Goal: Feedback & Contribution: Contribute content

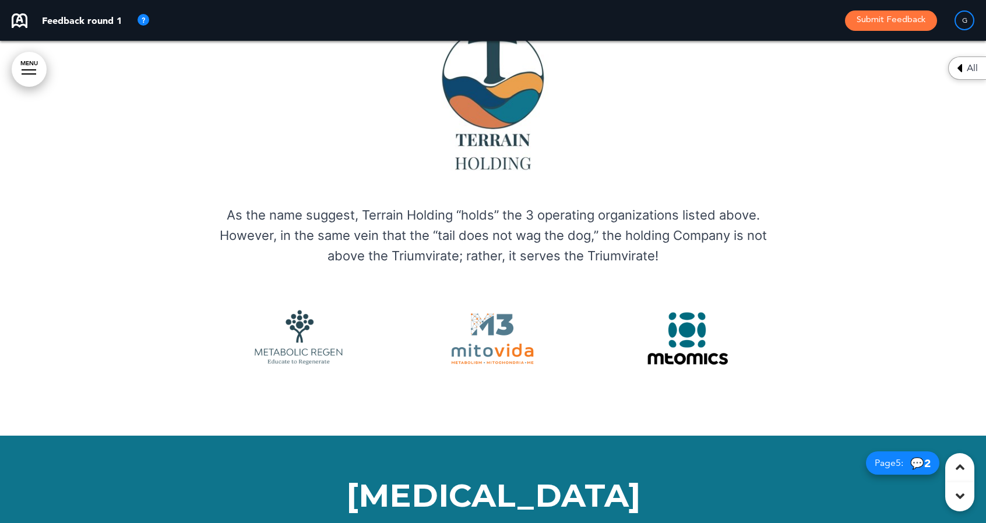
scroll to position [2009, 0]
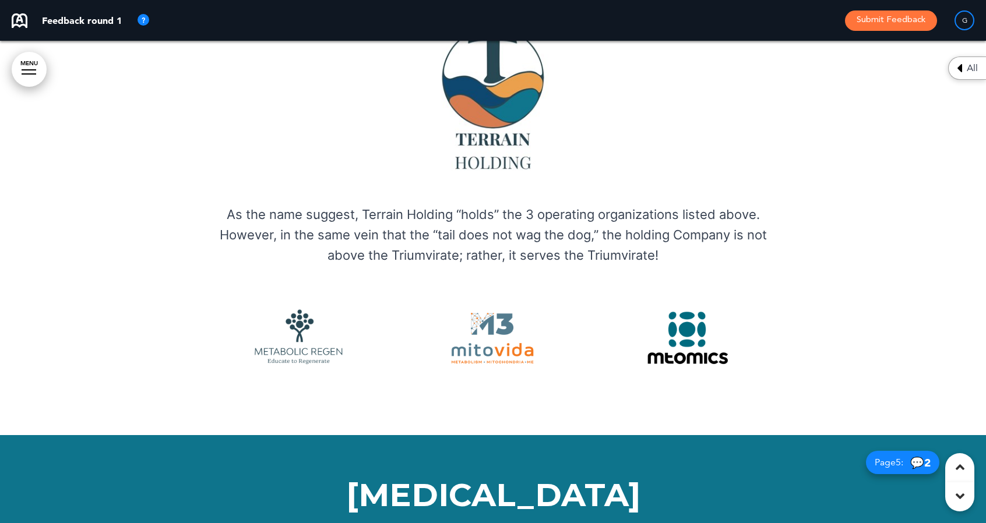
click at [721, 204] on p "As the name suggest, Terrain Holding “holds” the 3 operating organizations list…" at bounding box center [493, 235] width 583 height 62
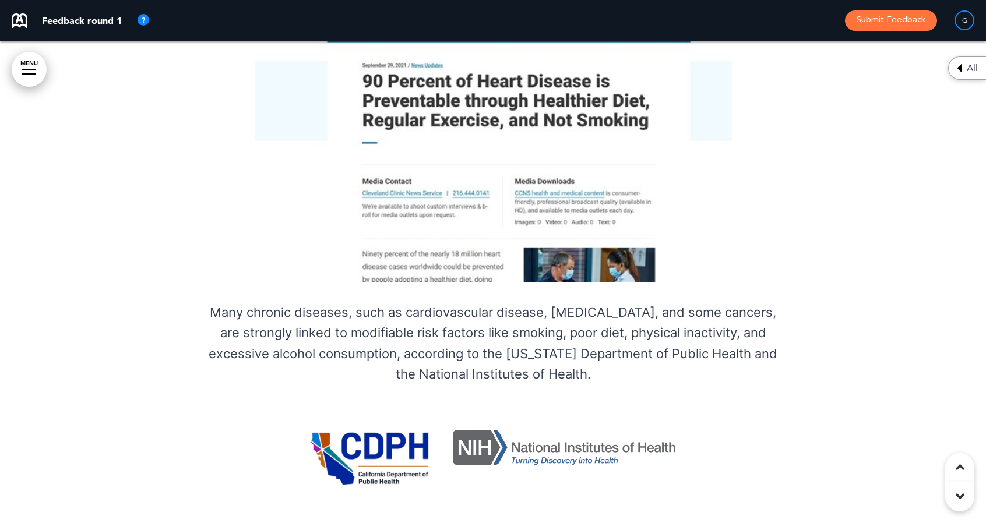
scroll to position [4166, 0]
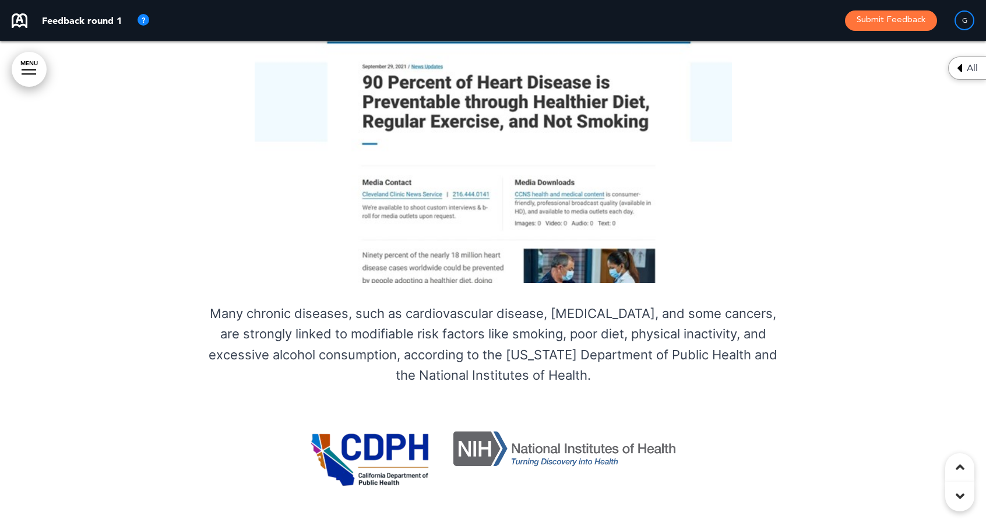
click at [432, 426] on img at bounding box center [492, 457] width 365 height 63
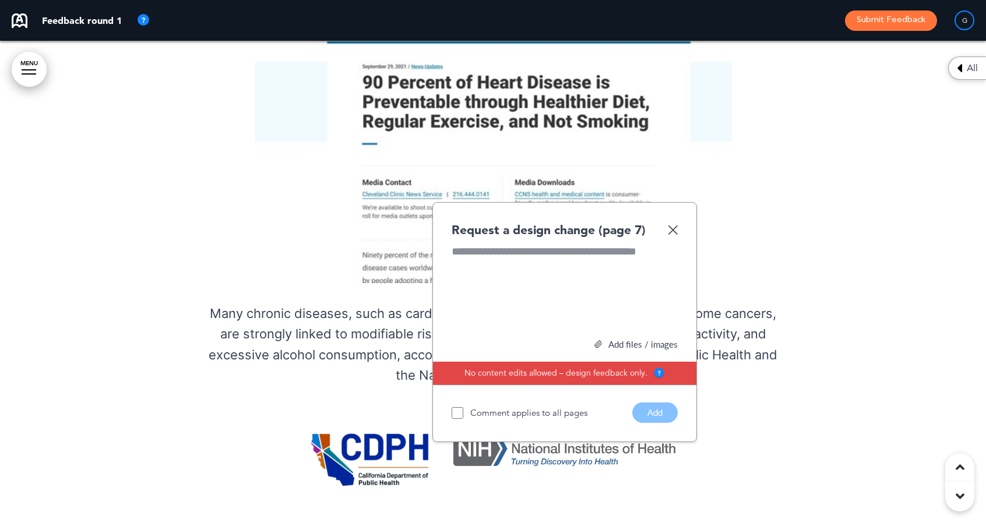
click at [479, 244] on div at bounding box center [564, 287] width 226 height 87
click at [645, 403] on button "Add" at bounding box center [654, 413] width 45 height 20
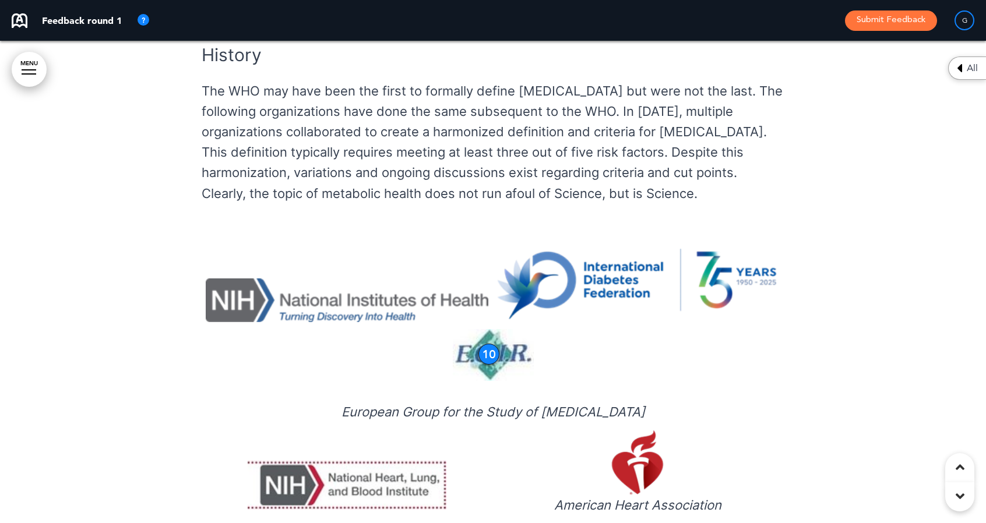
scroll to position [8255, 0]
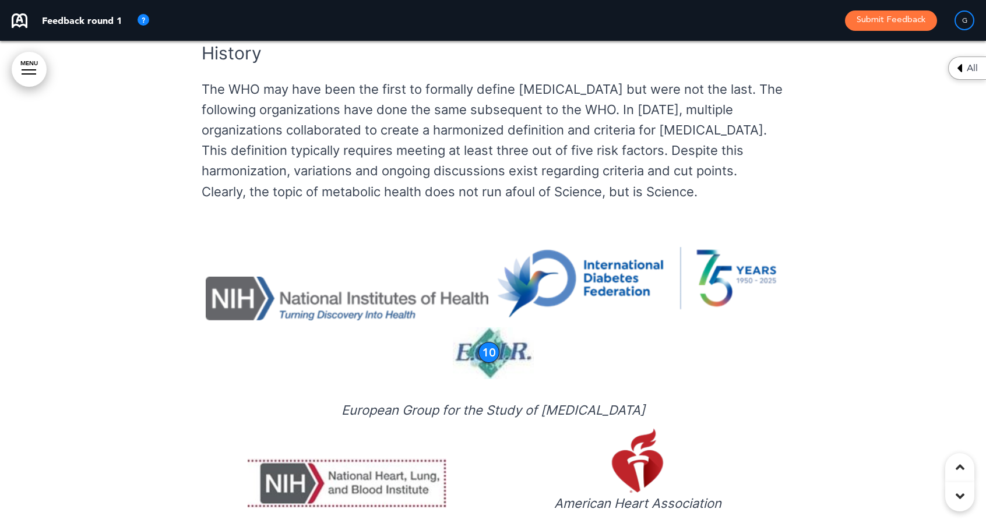
click at [487, 342] on div "10" at bounding box center [488, 352] width 21 height 21
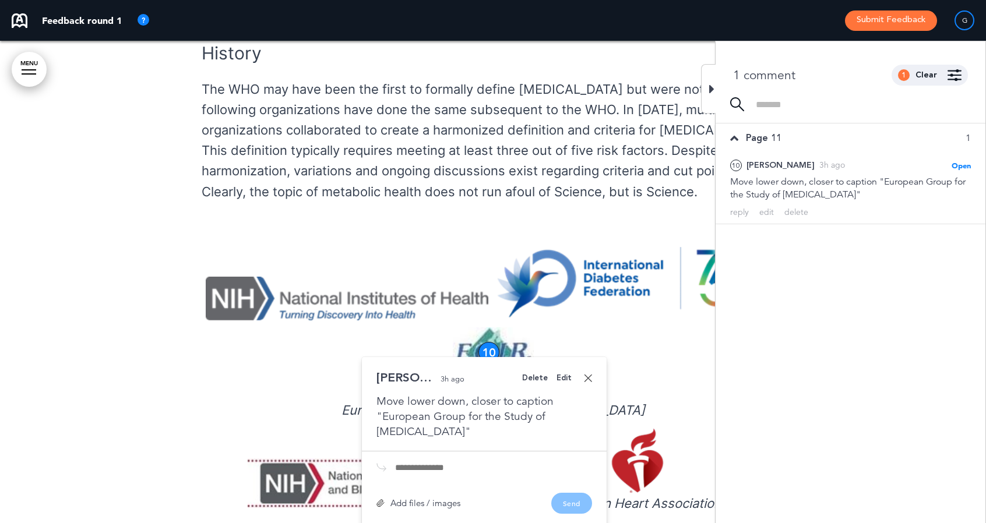
click at [280, 277] on img at bounding box center [347, 299] width 283 height 44
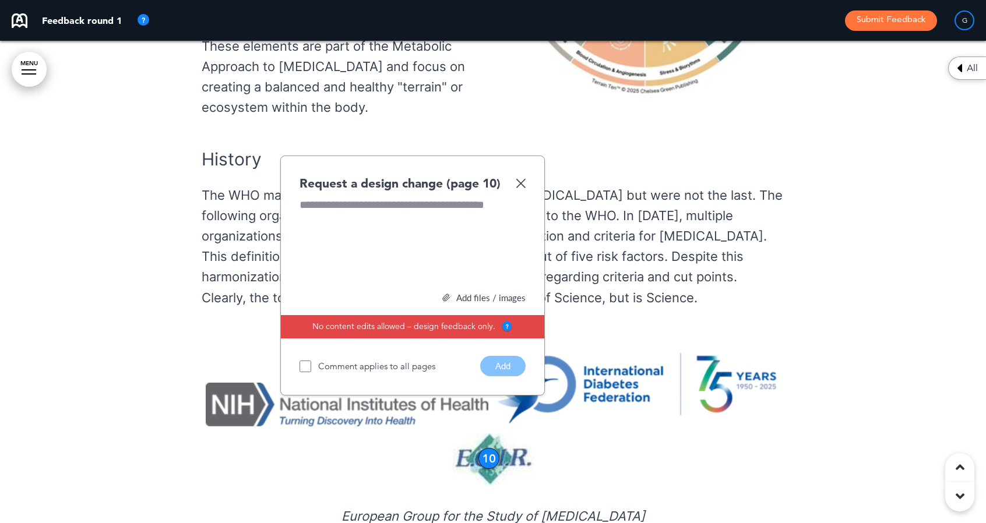
scroll to position [8149, 0]
click at [476, 294] on div "Add files / images" at bounding box center [412, 298] width 226 height 9
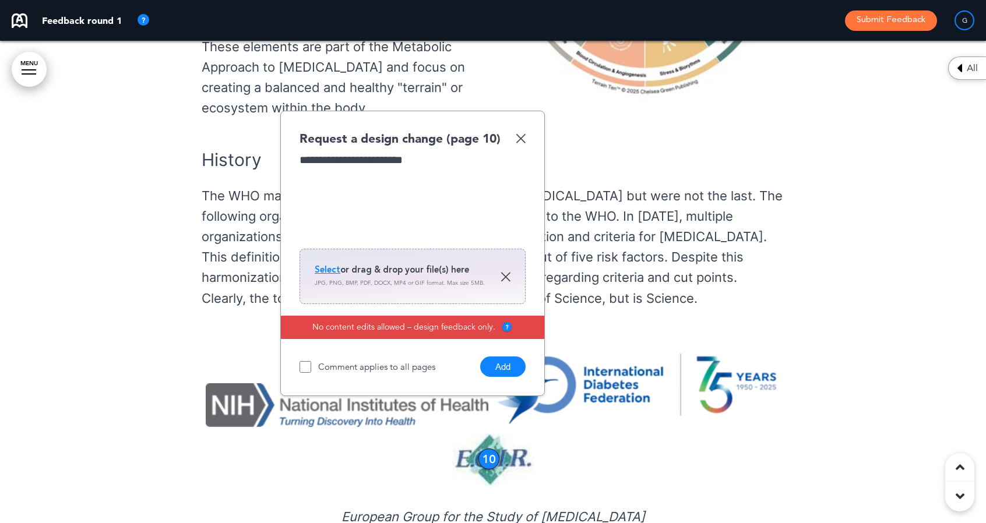
click at [321, 264] on span "Select" at bounding box center [328, 270] width 26 height 12
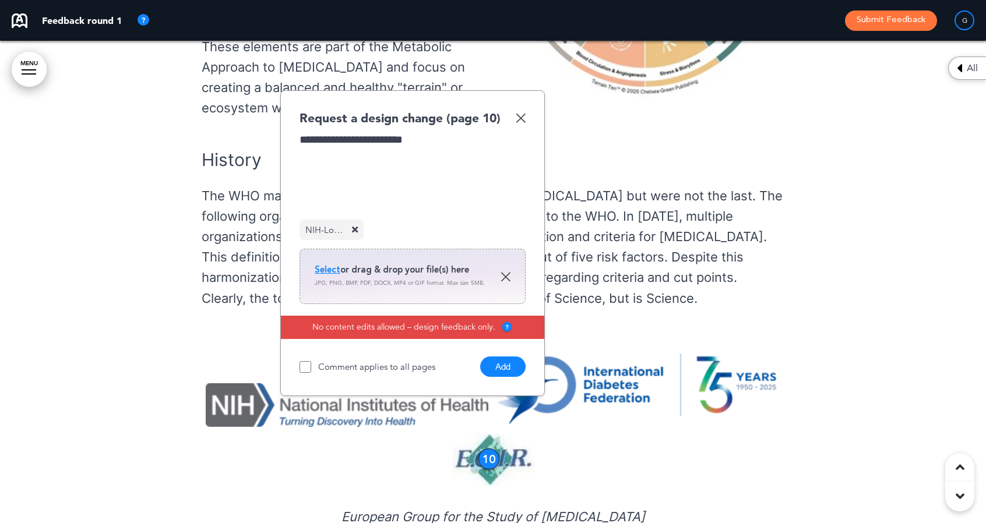
click at [503, 356] on button "Add" at bounding box center [502, 366] width 45 height 20
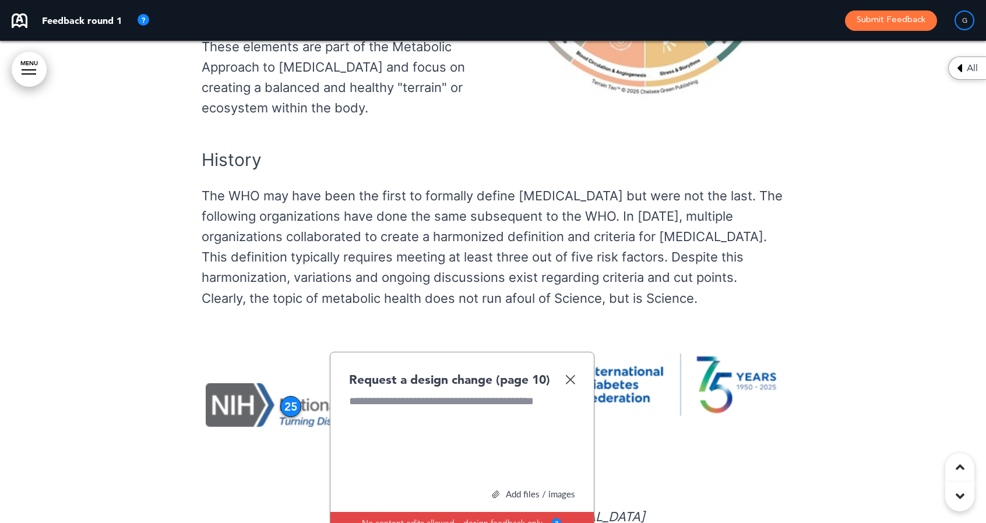
click at [521, 490] on div "Add files / images" at bounding box center [462, 494] width 226 height 9
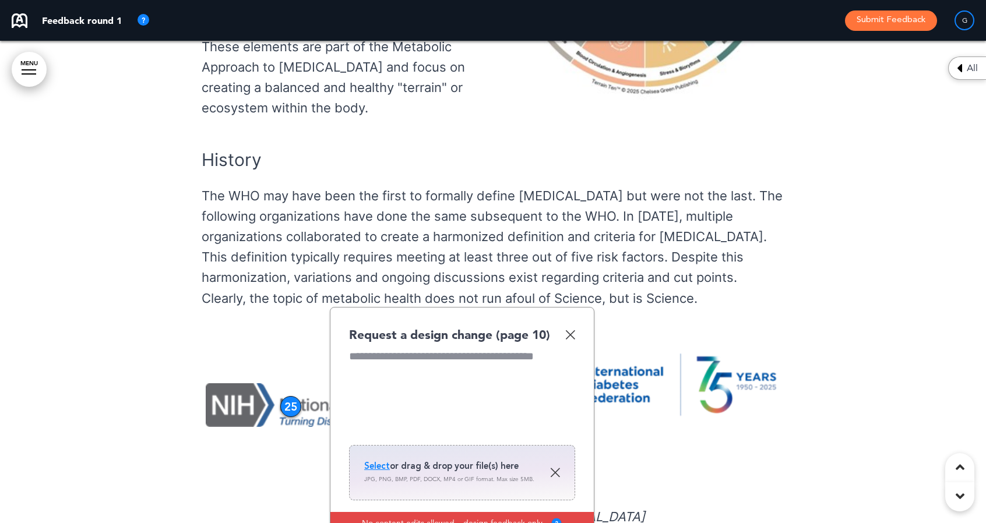
click at [375, 460] on span "Select" at bounding box center [377, 466] width 26 height 12
click at [571, 330] on img at bounding box center [570, 335] width 10 height 10
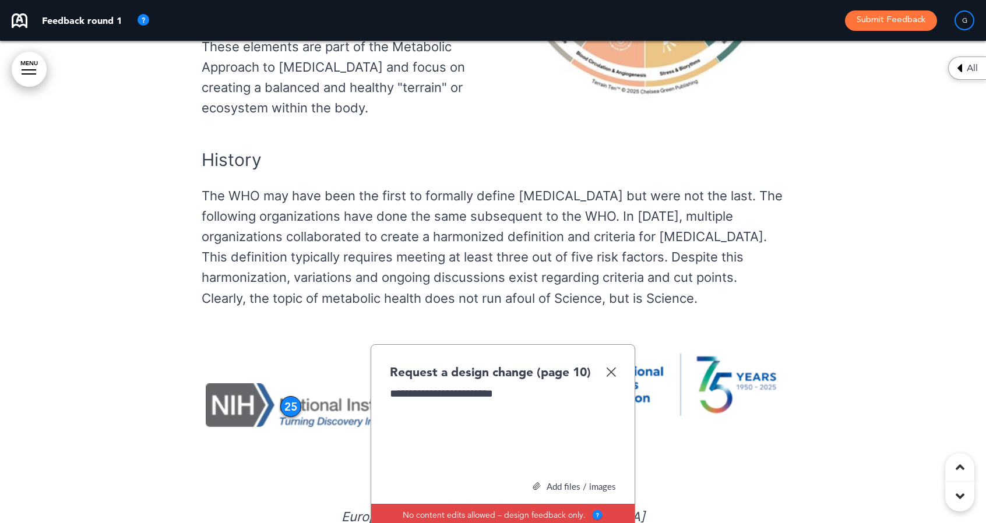
click at [552, 482] on div "Add files / images" at bounding box center [503, 486] width 226 height 9
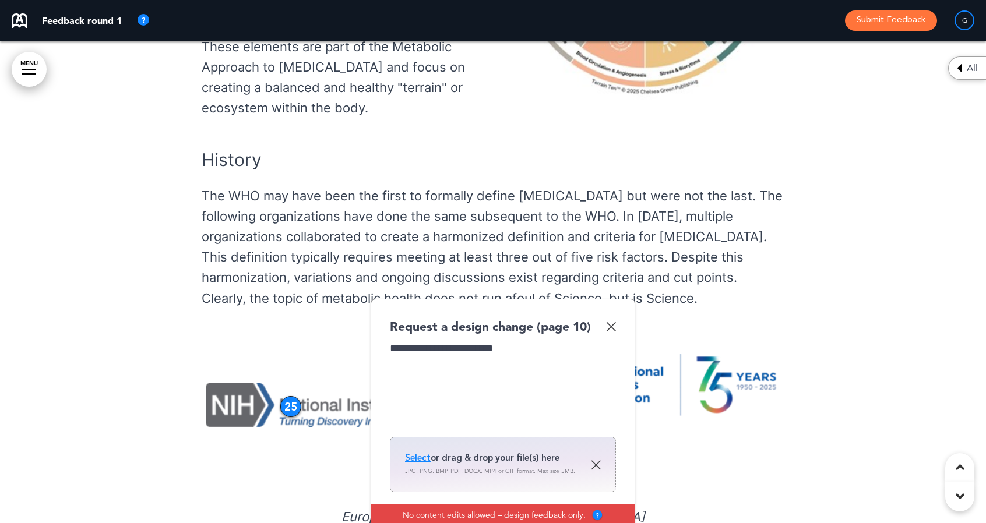
click at [419, 452] on span "Select" at bounding box center [418, 458] width 26 height 12
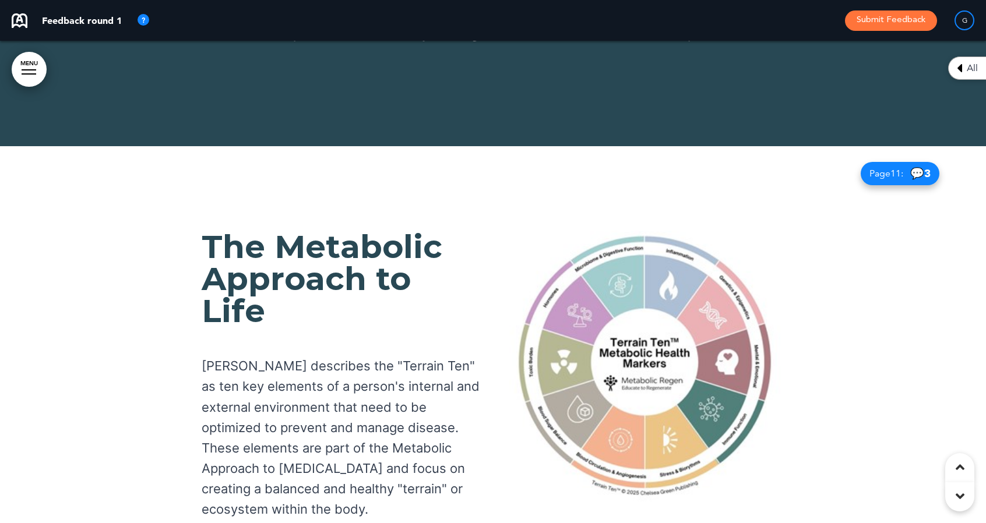
scroll to position [7764, 0]
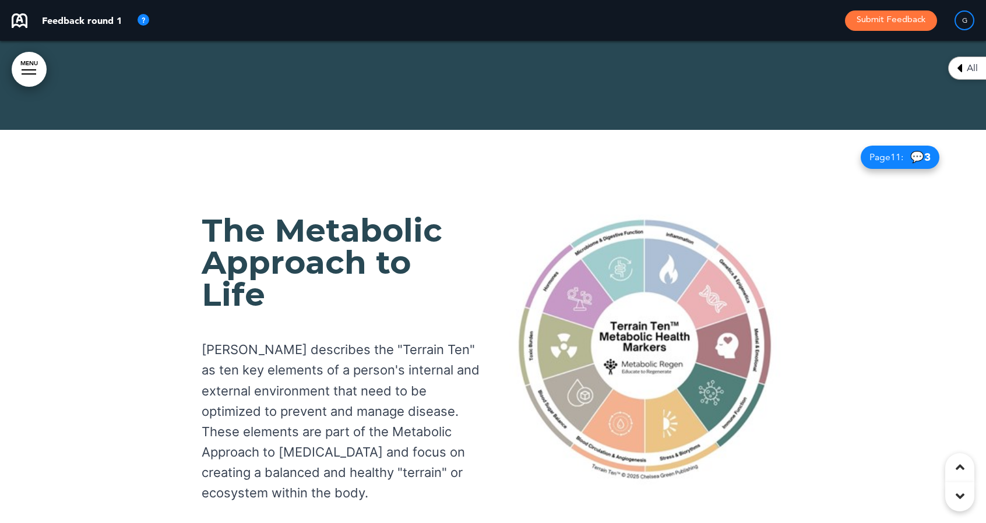
click at [662, 255] on img at bounding box center [644, 349] width 271 height 271
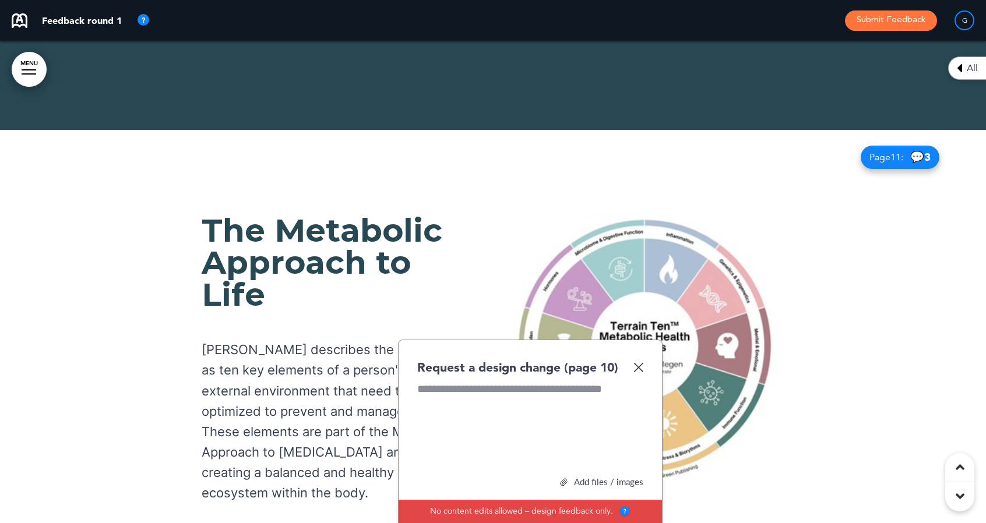
click at [471, 382] on div at bounding box center [530, 425] width 227 height 87
click at [576, 478] on div "Add files / images" at bounding box center [530, 482] width 226 height 9
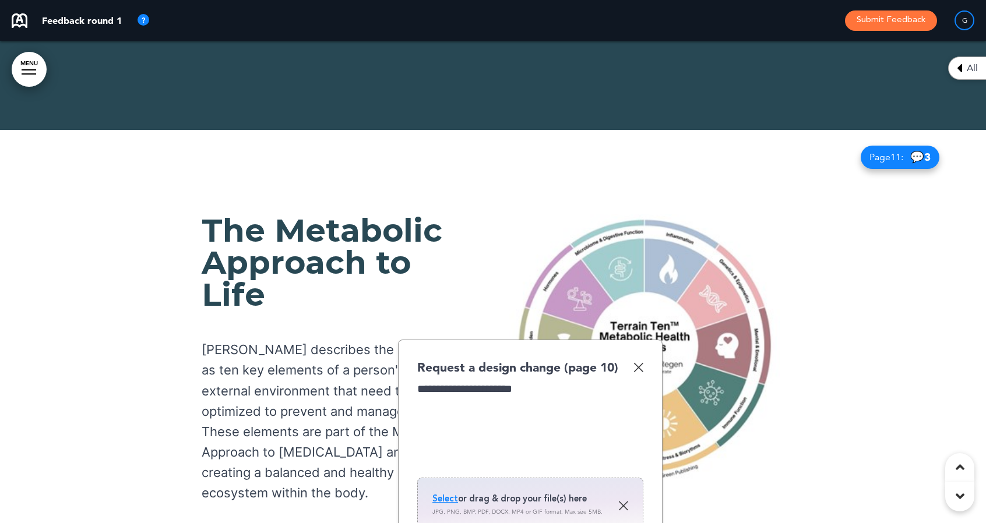
click at [444, 493] on span "Select" at bounding box center [445, 499] width 26 height 12
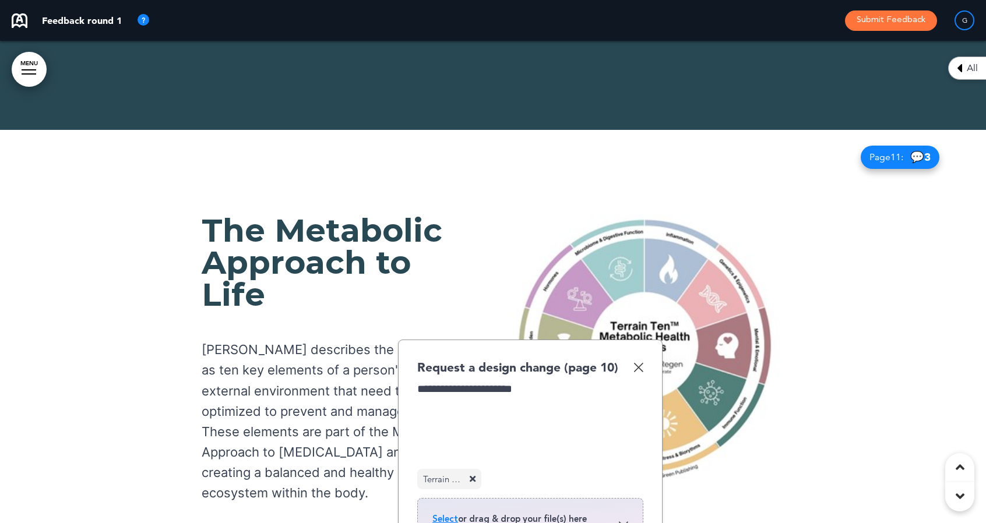
click at [641, 362] on img at bounding box center [638, 367] width 10 height 10
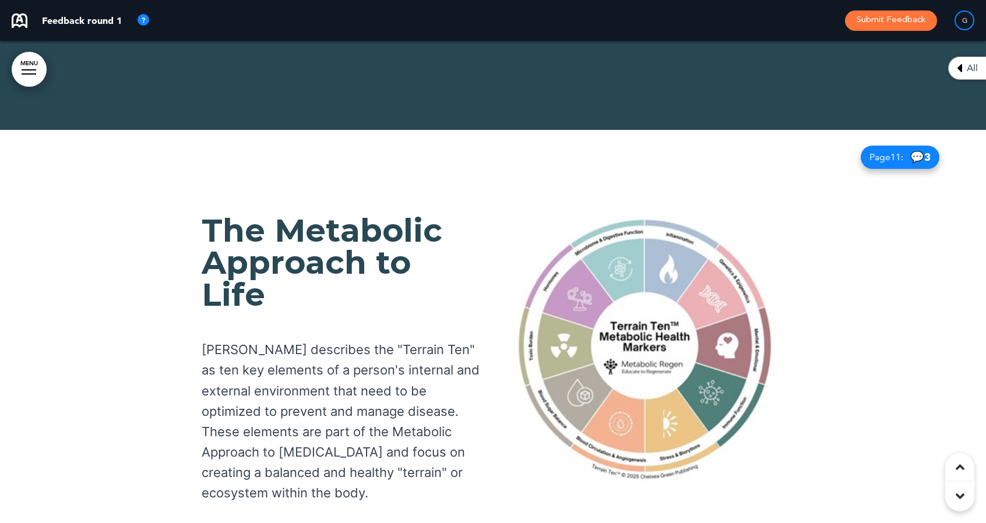
click at [652, 259] on img at bounding box center [644, 349] width 271 height 271
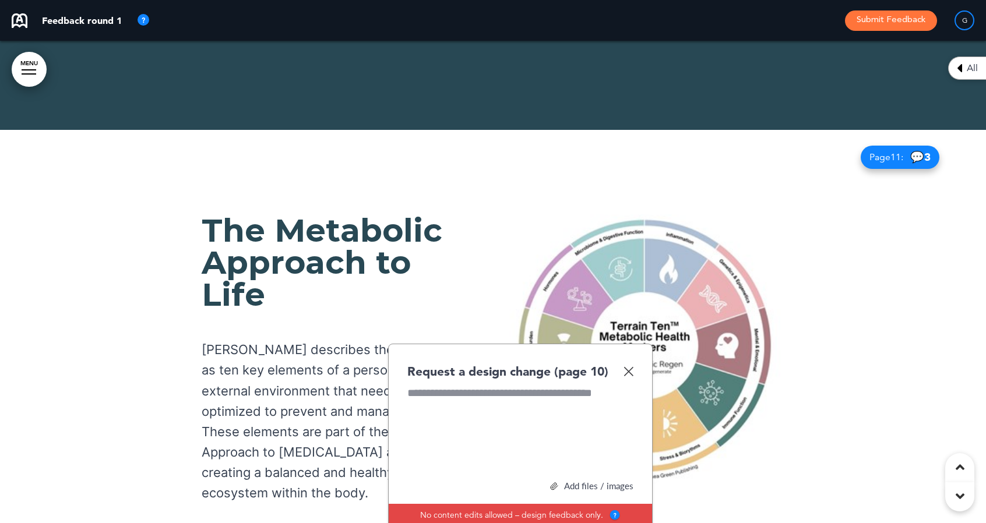
click at [449, 386] on div at bounding box center [520, 429] width 227 height 87
click at [586, 482] on div "Add files / images" at bounding box center [520, 486] width 226 height 9
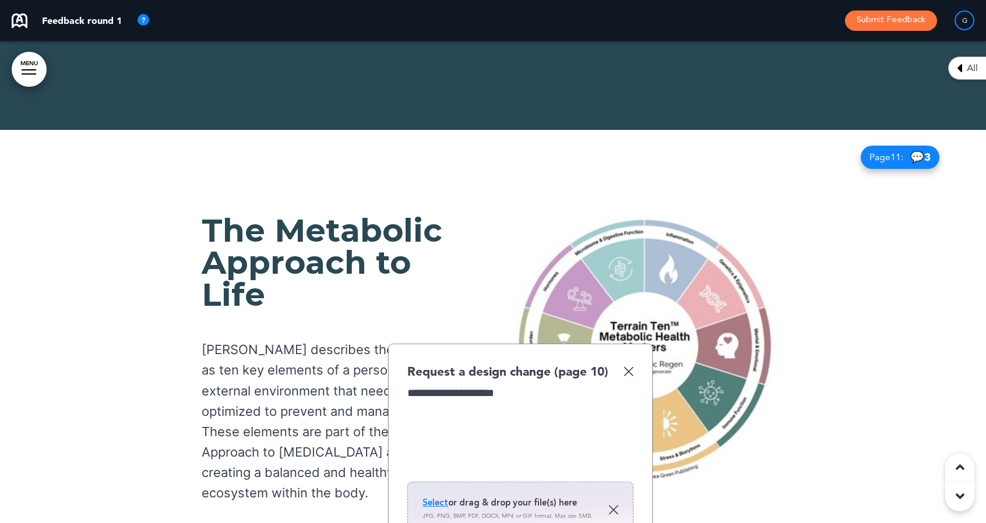
click at [436, 497] on span "Select" at bounding box center [435, 503] width 26 height 12
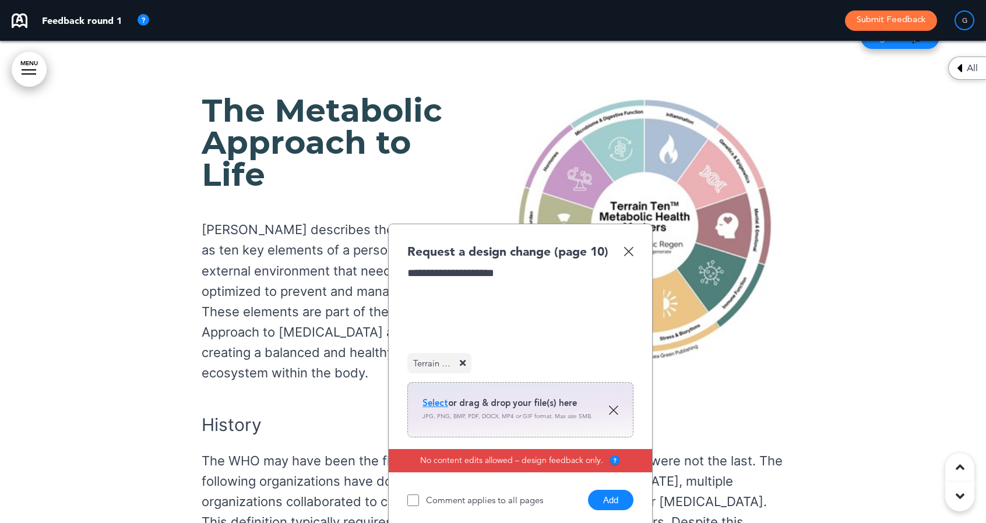
scroll to position [7885, 0]
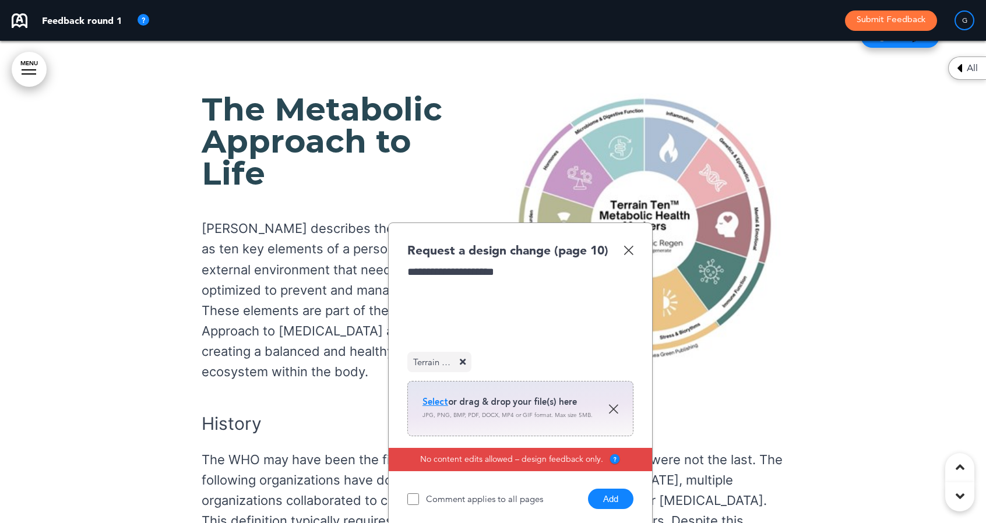
click at [602, 489] on button "Add" at bounding box center [610, 499] width 45 height 20
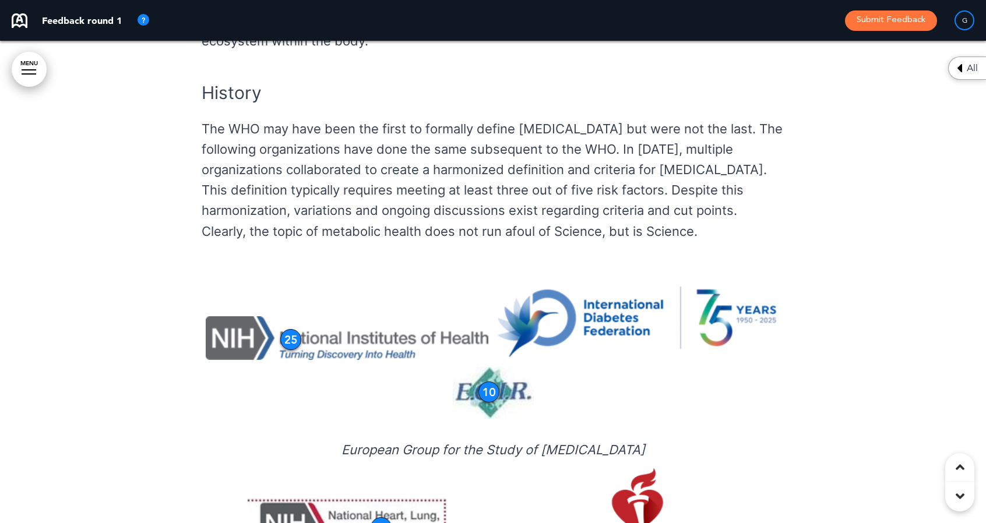
scroll to position [8217, 0]
click at [499, 366] on img at bounding box center [493, 392] width 81 height 52
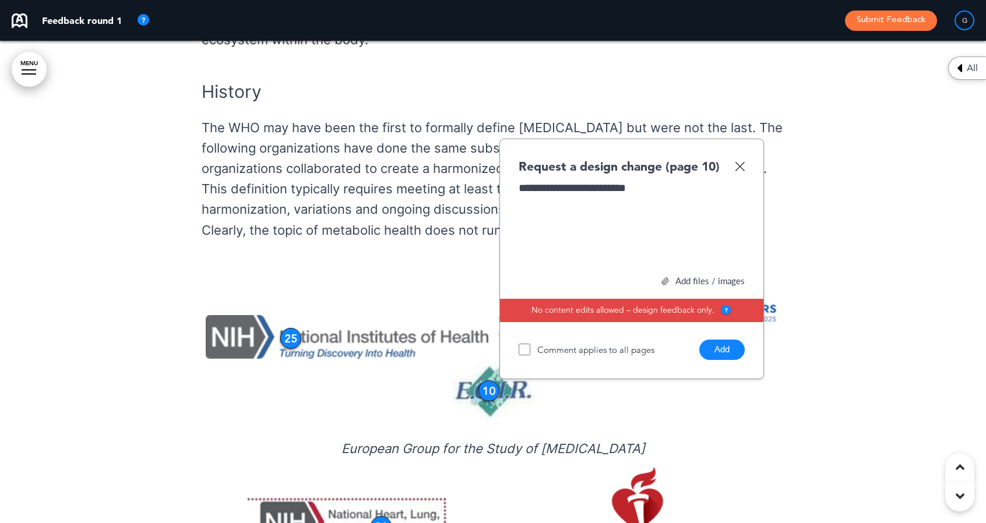
click at [682, 277] on div "Add files / images" at bounding box center [631, 281] width 226 height 9
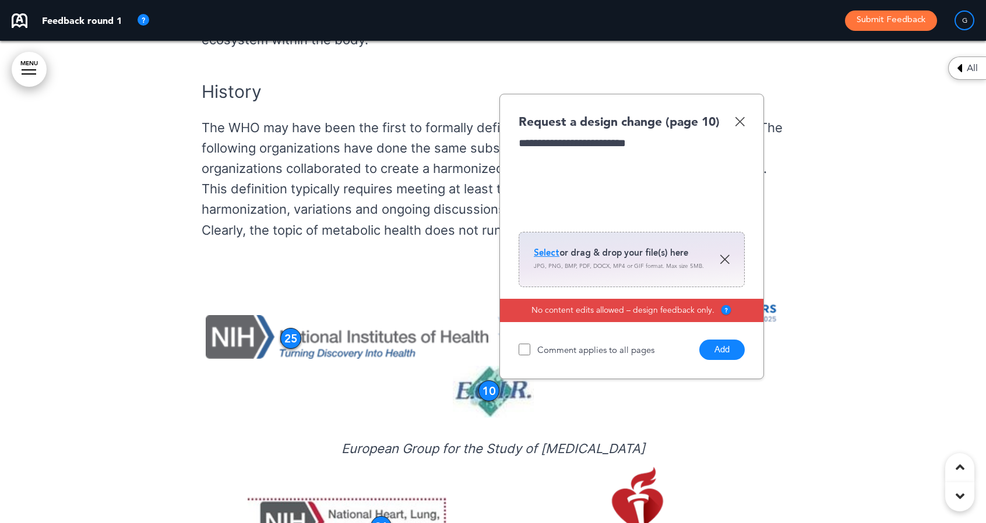
click at [544, 247] on span "Select" at bounding box center [547, 253] width 26 height 12
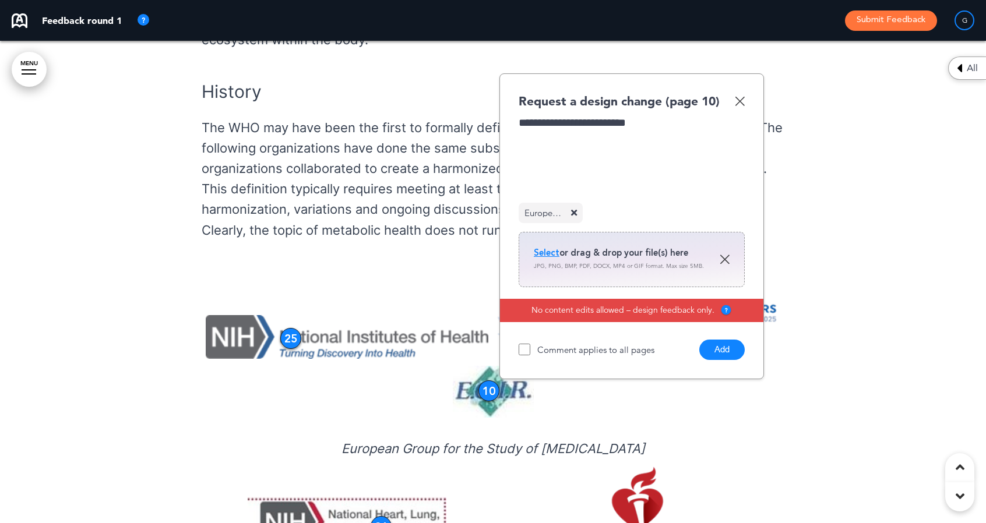
click at [719, 340] on button "Add" at bounding box center [721, 350] width 45 height 20
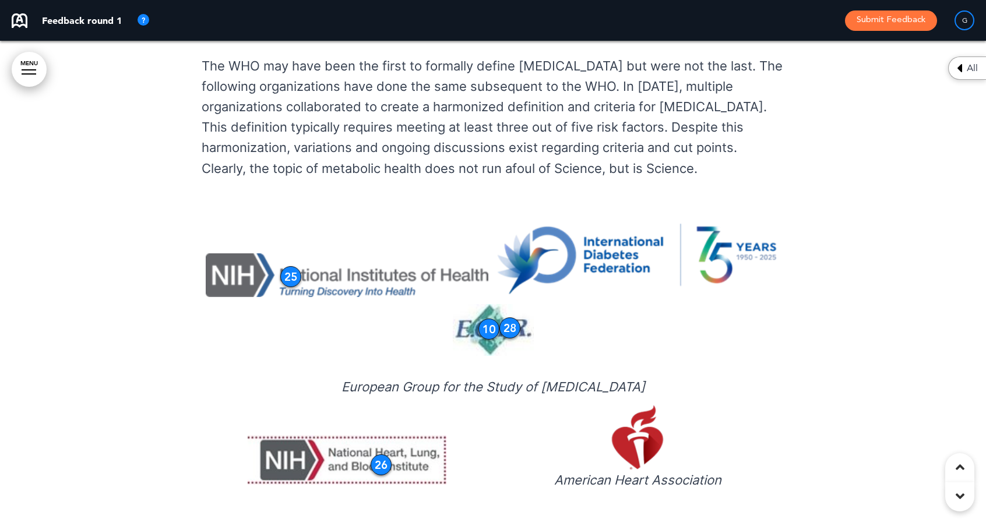
scroll to position [8280, 0]
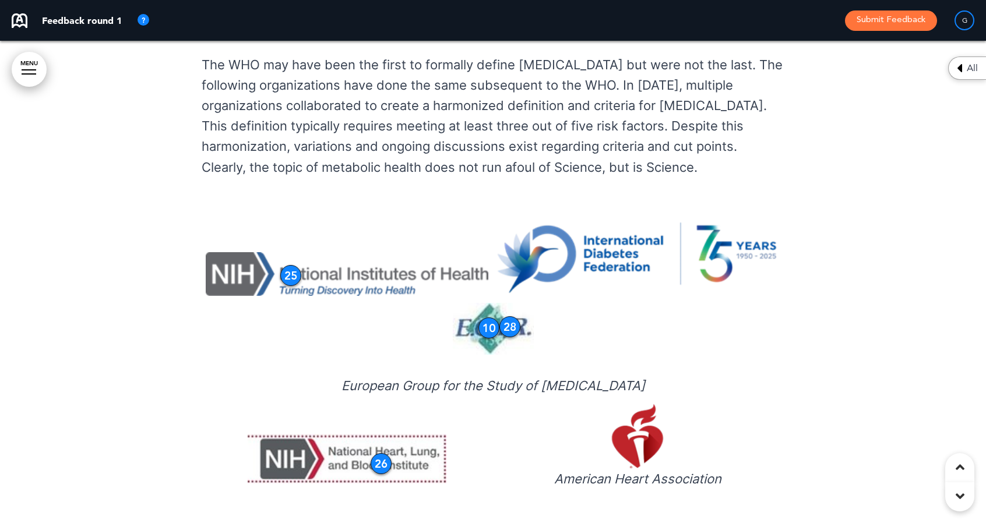
click at [617, 223] on img at bounding box center [637, 260] width 285 height 74
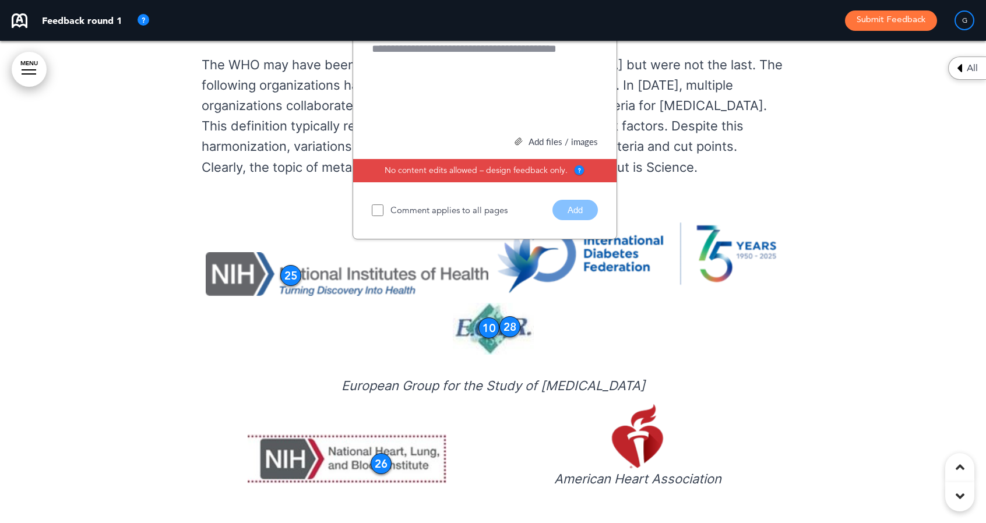
scroll to position [7974, 0]
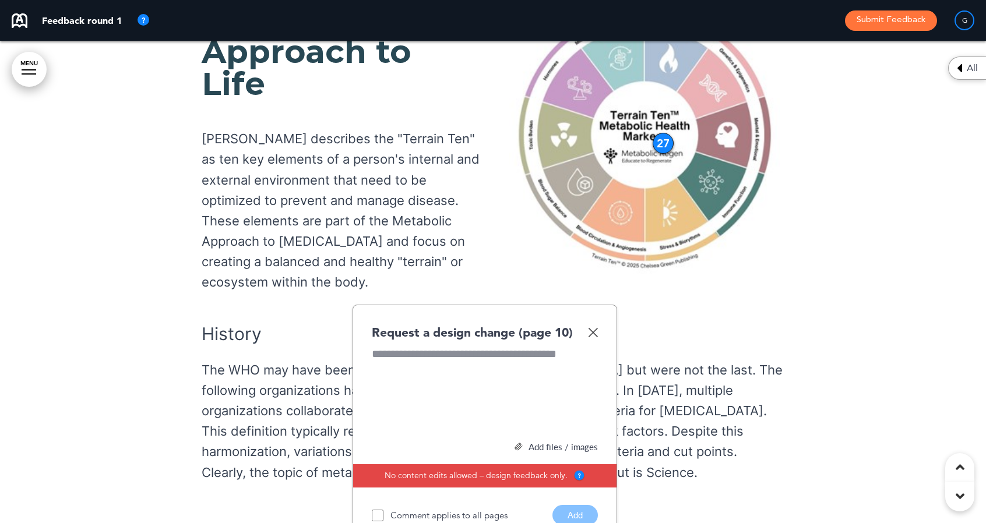
click at [437, 347] on div at bounding box center [485, 390] width 227 height 87
click at [536, 443] on div "Add files / images" at bounding box center [485, 447] width 226 height 9
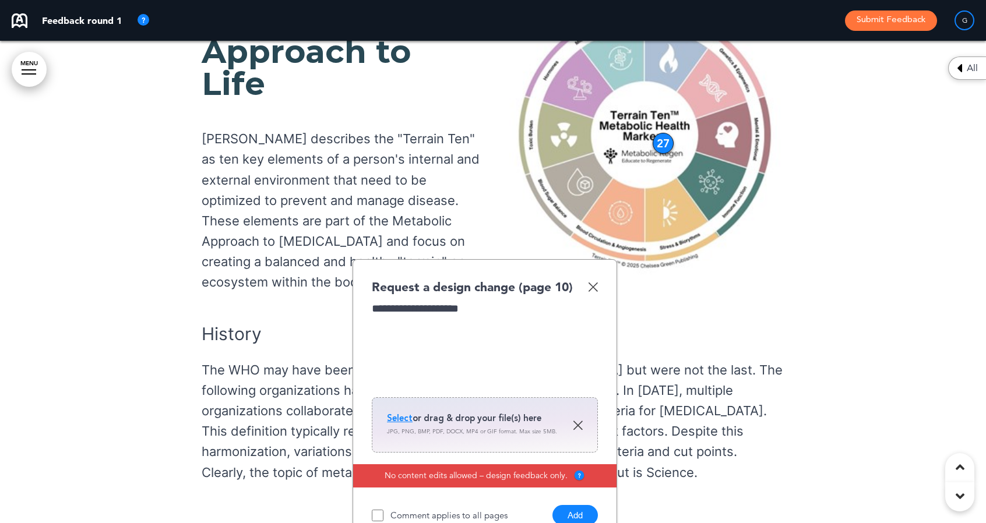
click at [401, 412] on span "Select" at bounding box center [400, 418] width 26 height 12
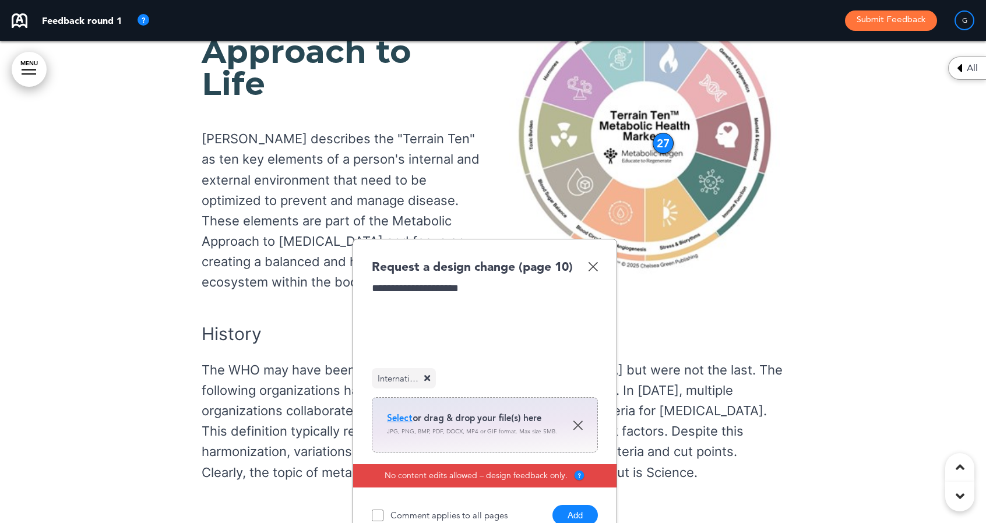
click at [567, 505] on button "Add" at bounding box center [574, 515] width 45 height 20
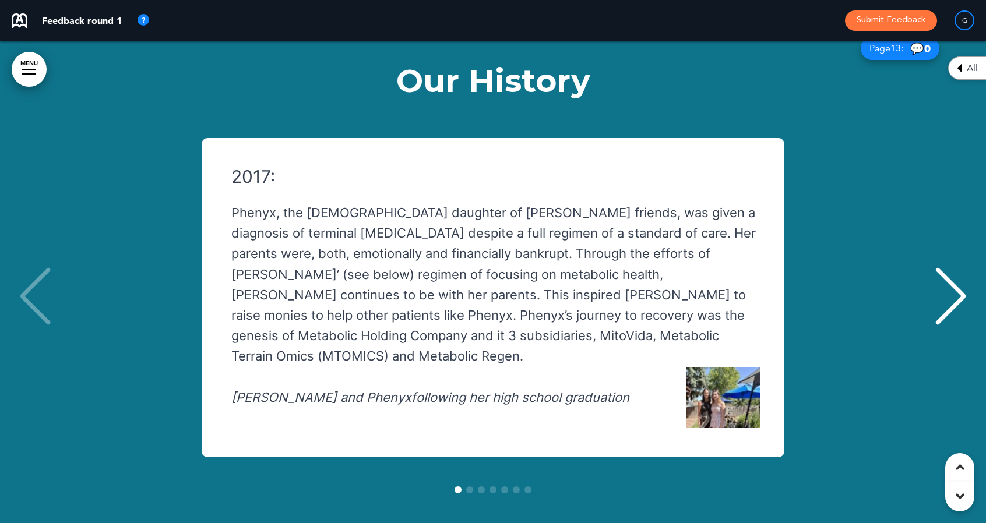
scroll to position [9737, 0]
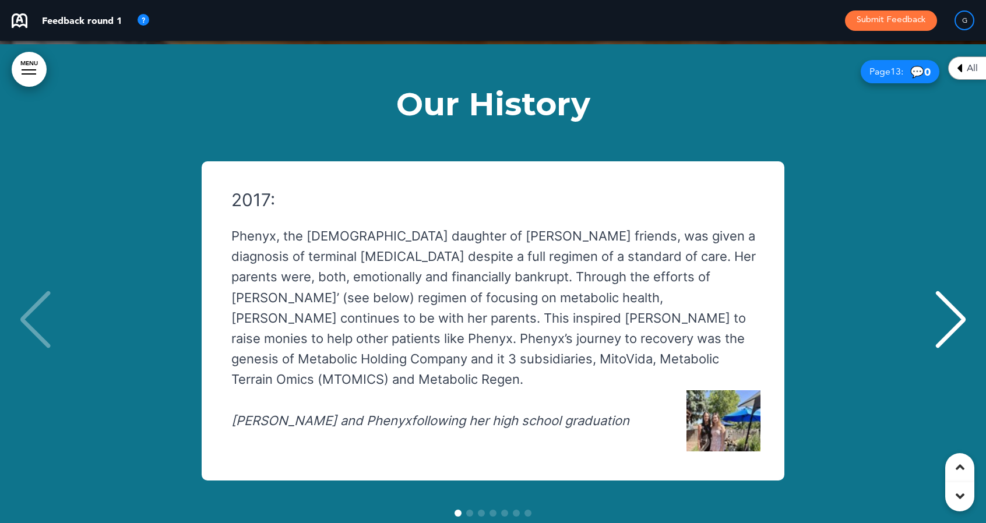
click at [764, 190] on div "2017: Phenyx, the [DEMOGRAPHIC_DATA] daughter of [PERSON_NAME] friends, was giv…" at bounding box center [487, 320] width 570 height 261
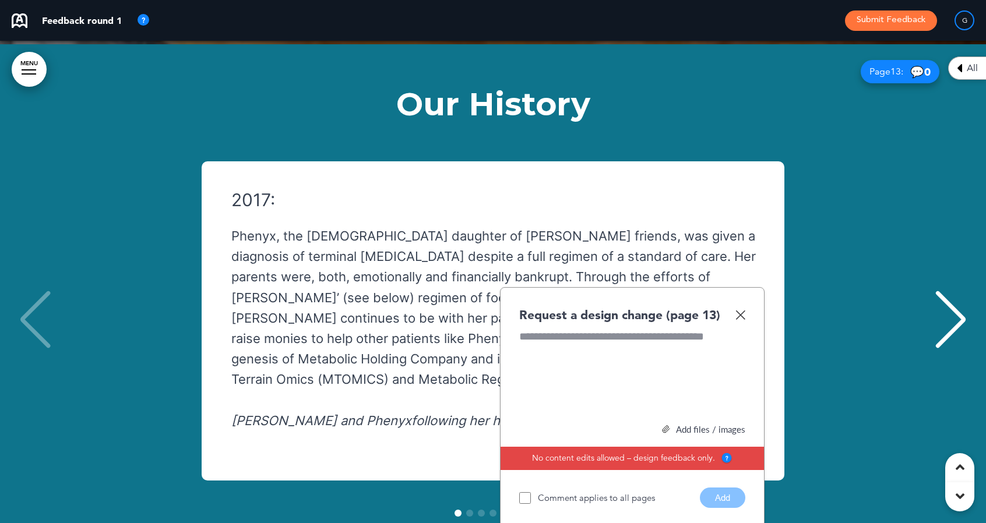
click at [740, 310] on img at bounding box center [740, 315] width 10 height 10
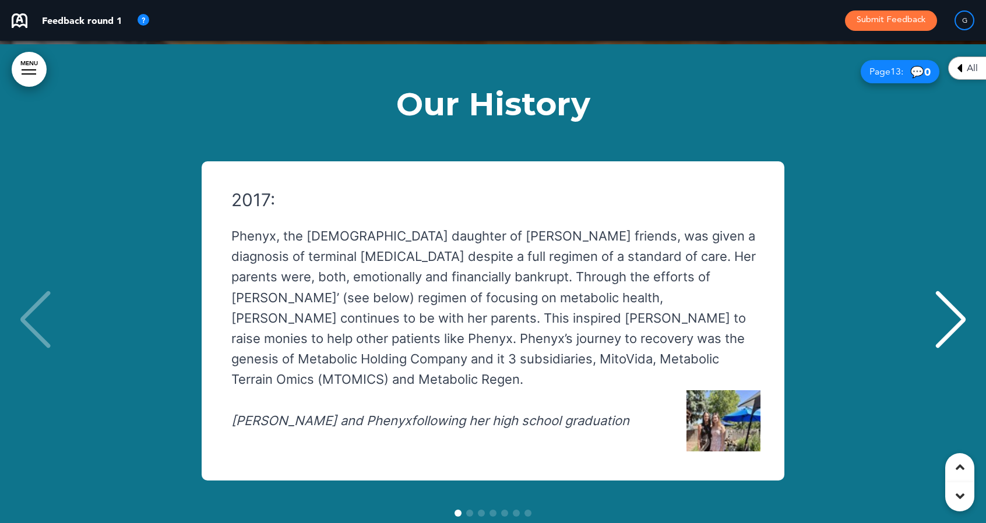
click at [762, 190] on div "2017: Phenyx, the [DEMOGRAPHIC_DATA] daughter of [PERSON_NAME] friends, was giv…" at bounding box center [487, 320] width 570 height 261
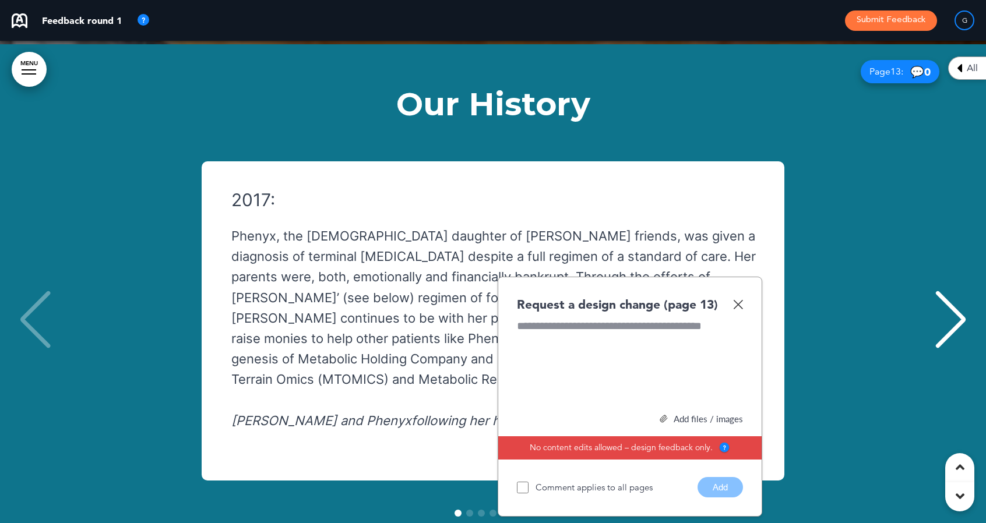
click at [739, 299] on img at bounding box center [738, 304] width 10 height 10
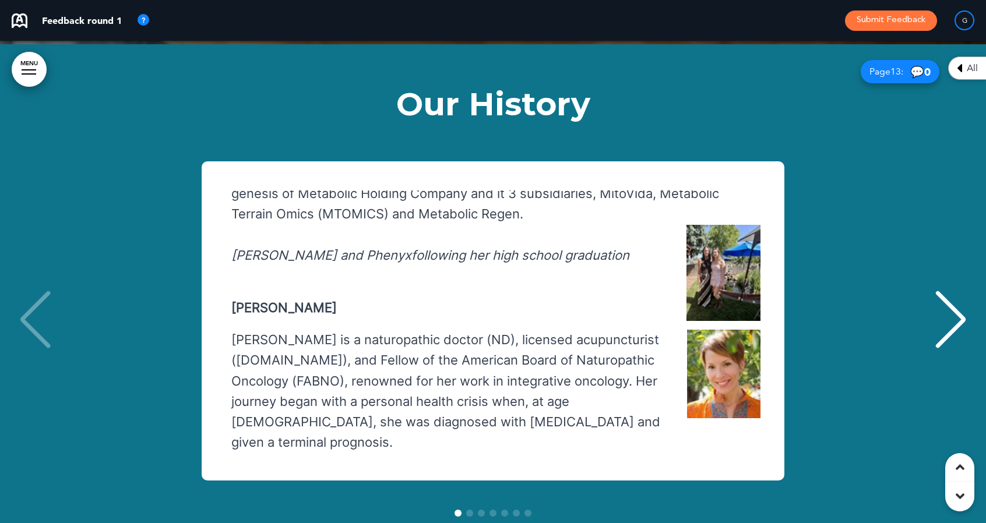
scroll to position [186, 0]
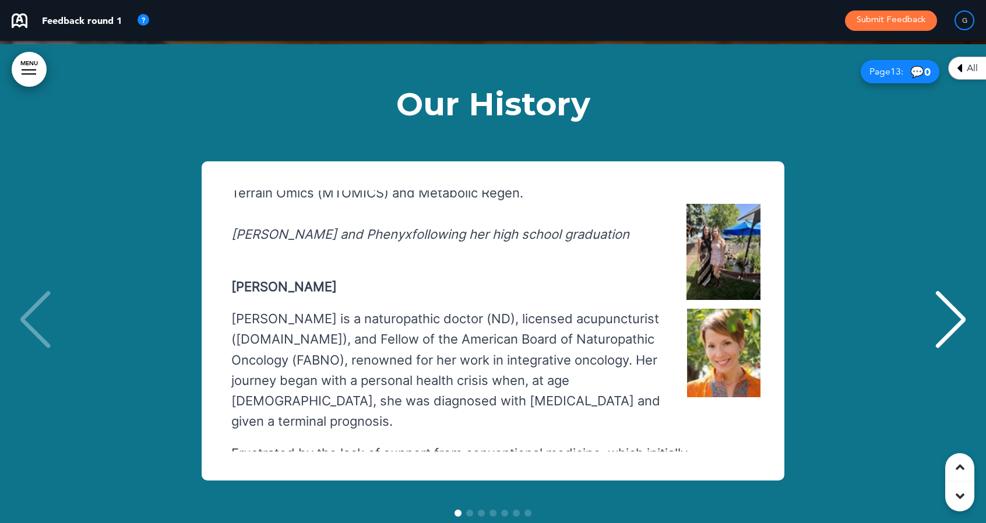
click at [698, 204] on img "1 / 7" at bounding box center [723, 252] width 74 height 96
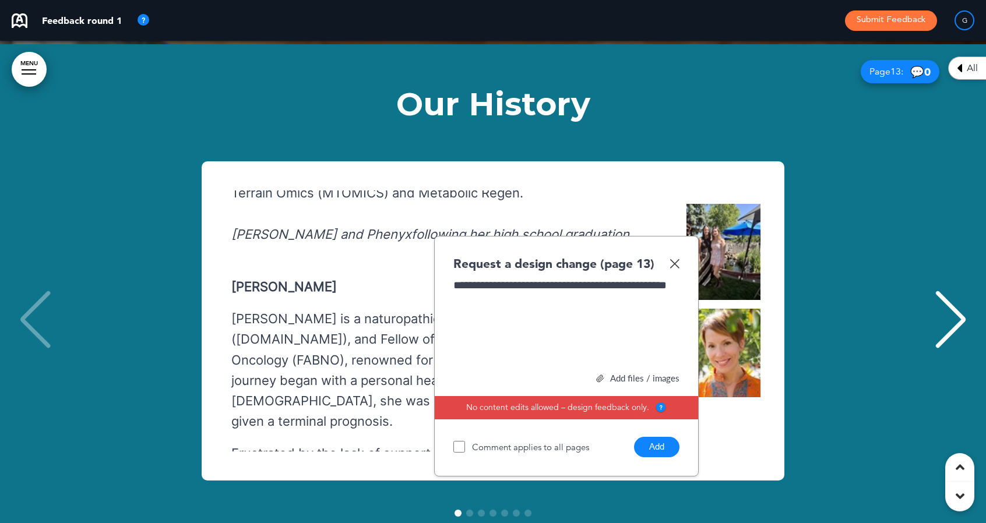
click at [615, 374] on div "Add files / images" at bounding box center [566, 378] width 226 height 9
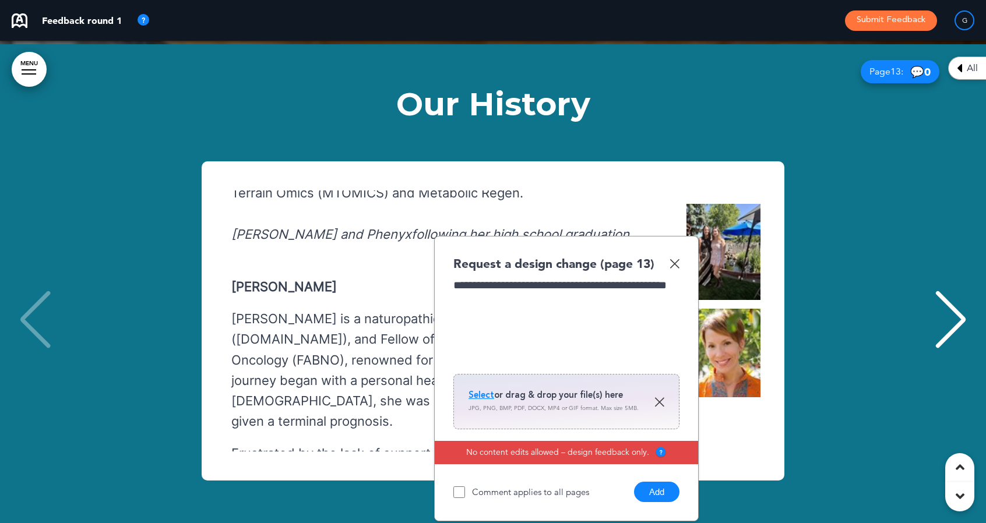
click at [489, 389] on span "Select" at bounding box center [481, 395] width 26 height 12
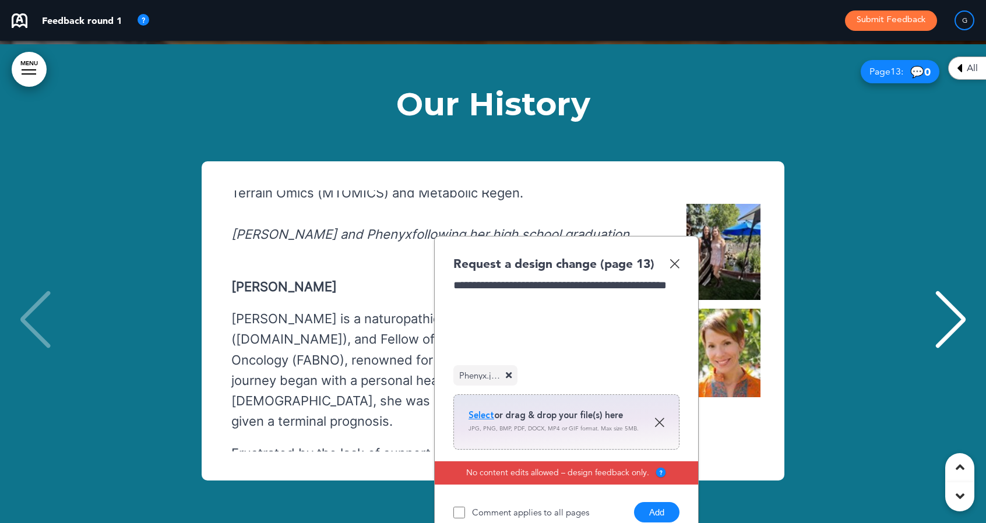
click at [654, 502] on button "Add" at bounding box center [656, 512] width 45 height 20
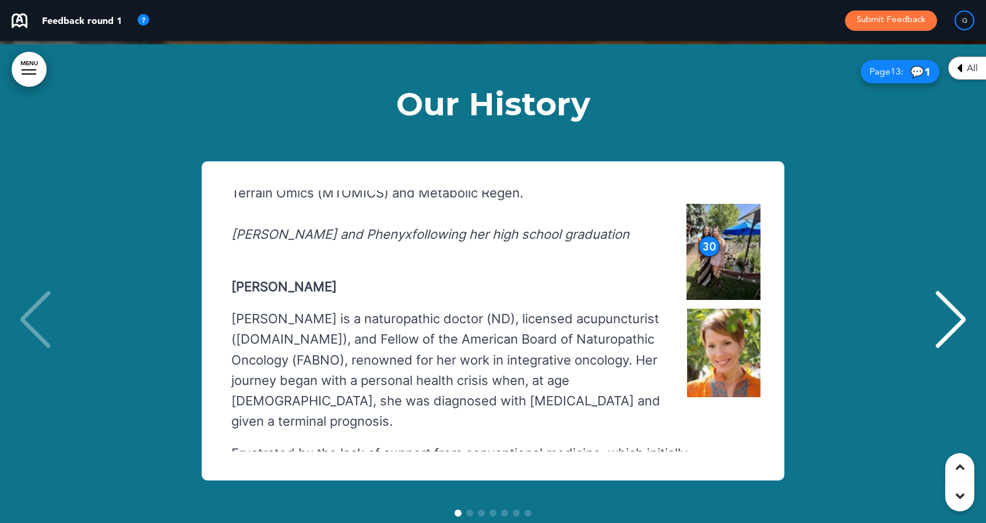
click at [700, 236] on div "30" at bounding box center [708, 246] width 21 height 21
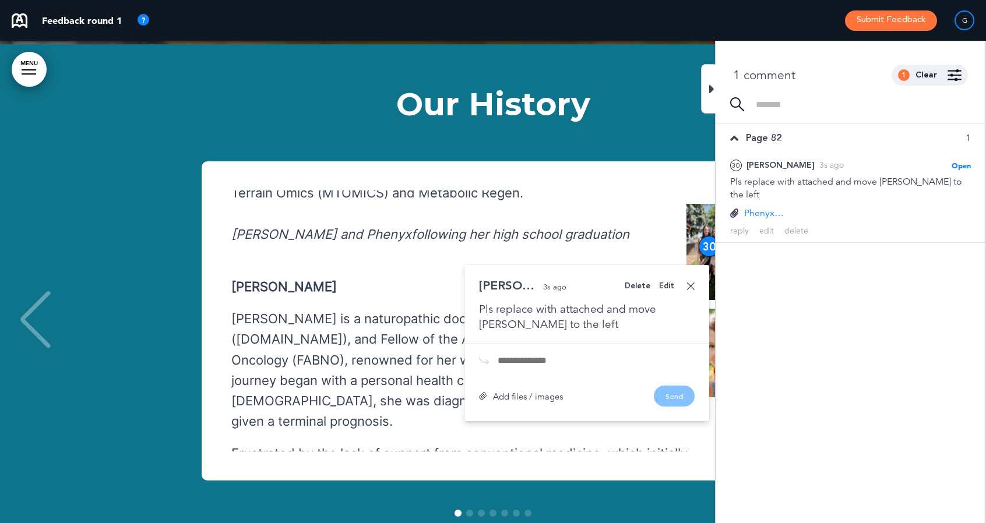
click at [710, 87] on icon at bounding box center [711, 89] width 5 height 14
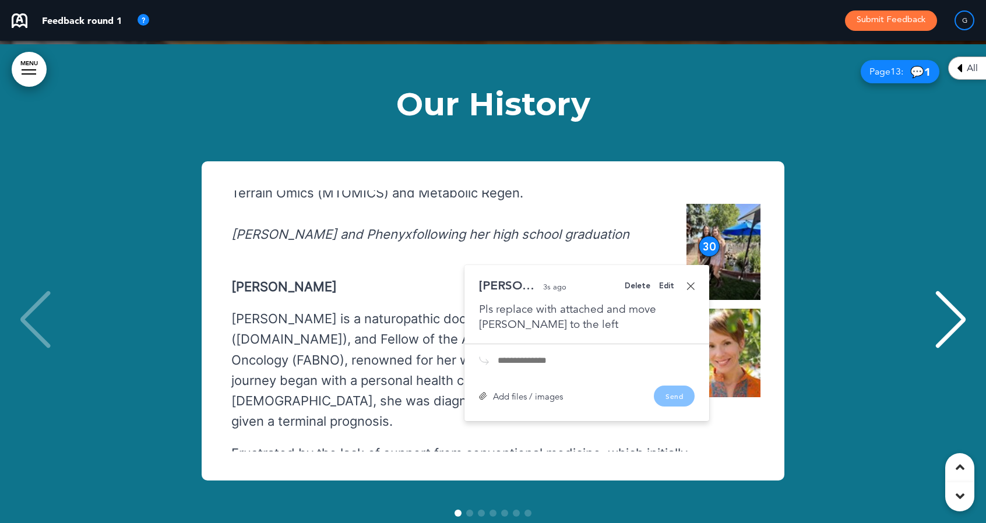
click at [668, 283] on div "Edit" at bounding box center [666, 287] width 15 height 8
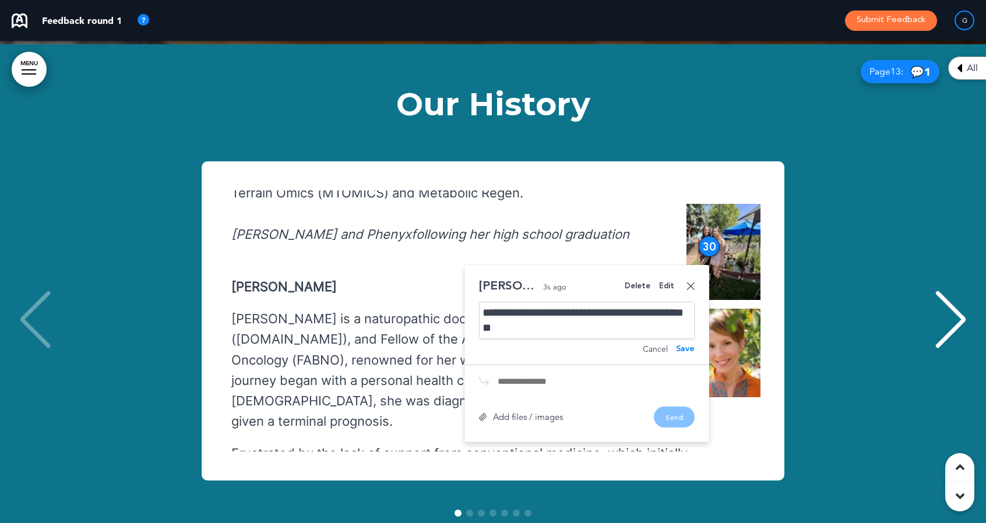
click at [563, 302] on div "**********" at bounding box center [587, 320] width 216 height 37
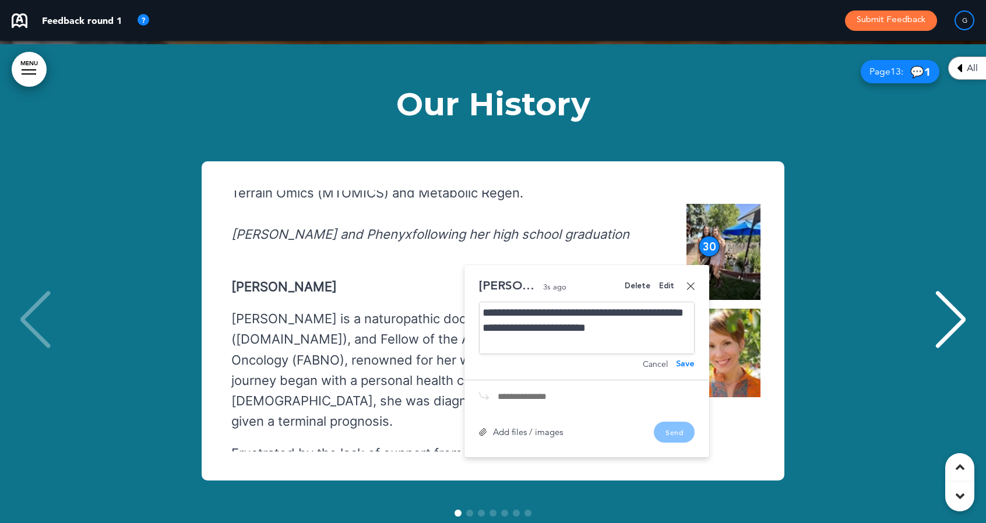
click at [684, 360] on div "Save" at bounding box center [685, 364] width 19 height 8
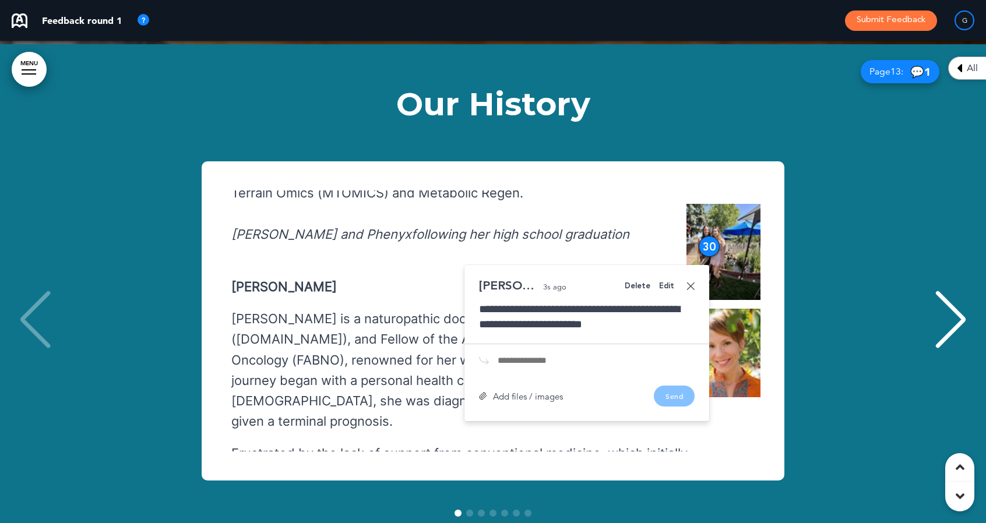
click at [690, 282] on link at bounding box center [690, 286] width 8 height 8
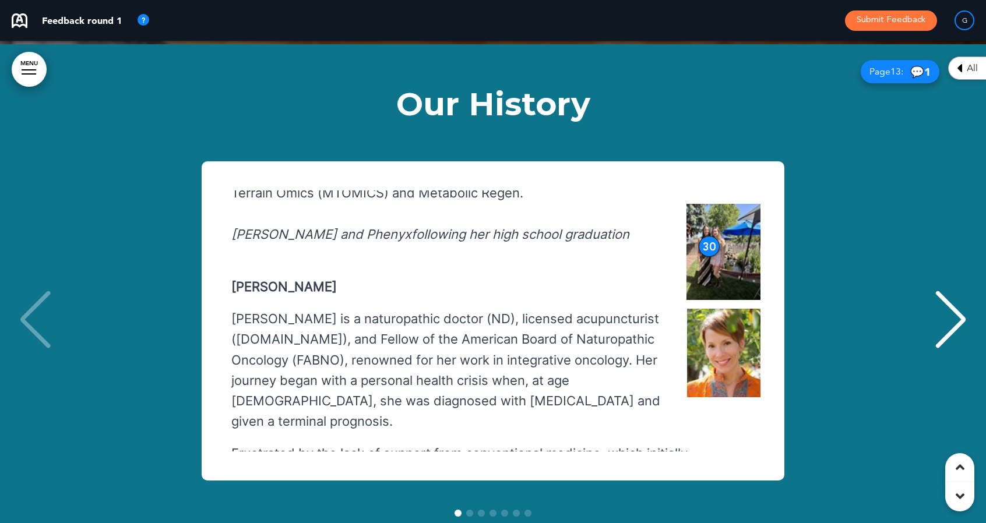
click at [712, 309] on img "1 / 7" at bounding box center [723, 353] width 73 height 89
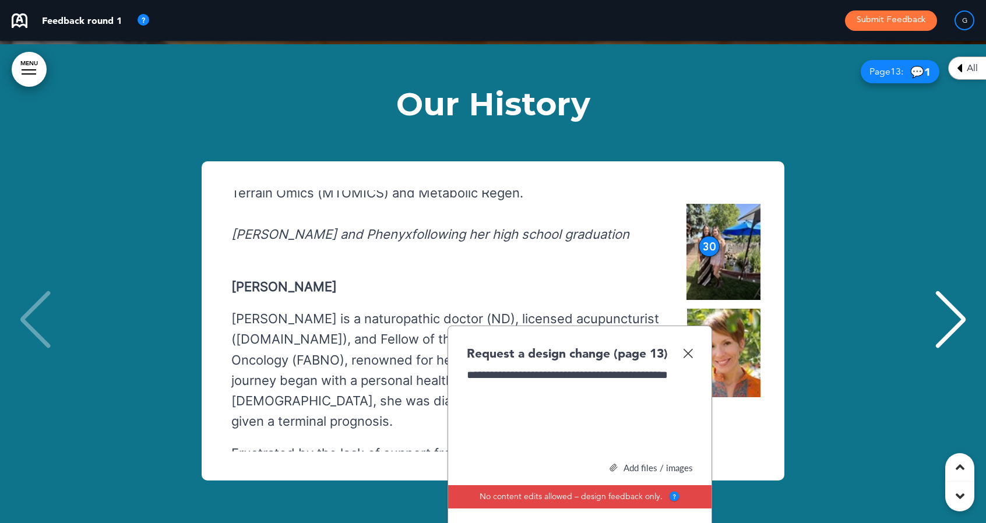
click at [647, 464] on div "Add files / images" at bounding box center [580, 468] width 226 height 9
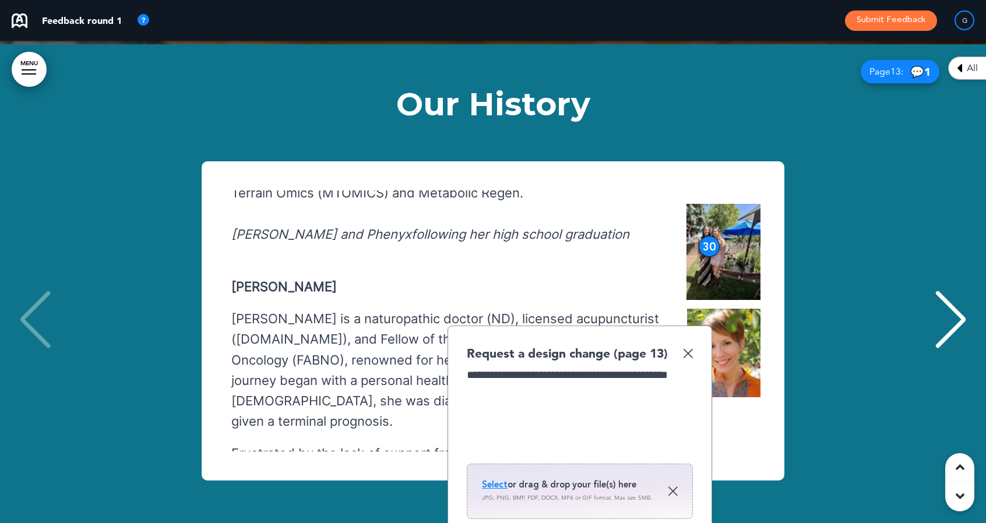
click at [495, 479] on span "Select" at bounding box center [495, 485] width 26 height 12
click at [494, 479] on span "Select" at bounding box center [495, 485] width 26 height 12
click at [495, 479] on span "Select" at bounding box center [495, 485] width 26 height 12
click at [489, 479] on span "Select" at bounding box center [495, 485] width 26 height 12
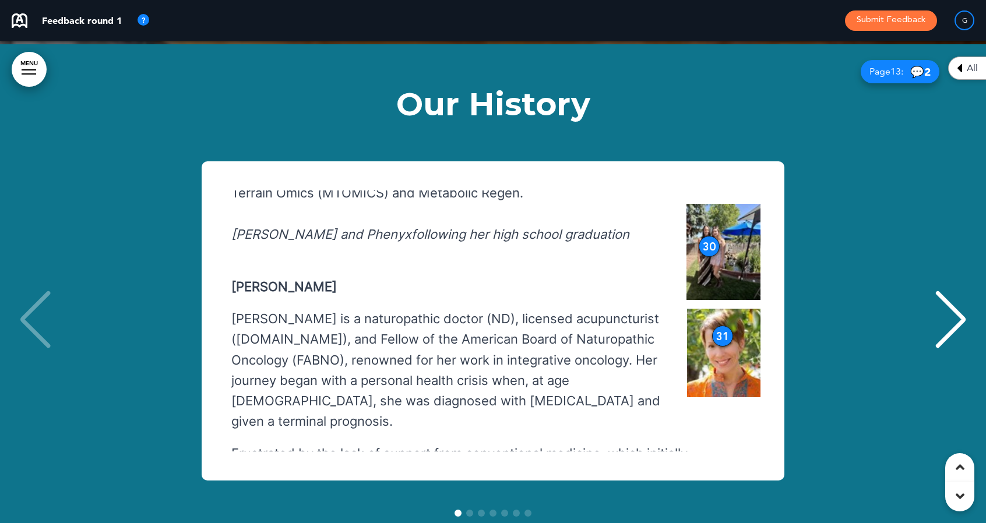
click at [948, 291] on div "Next slide" at bounding box center [951, 320] width 36 height 58
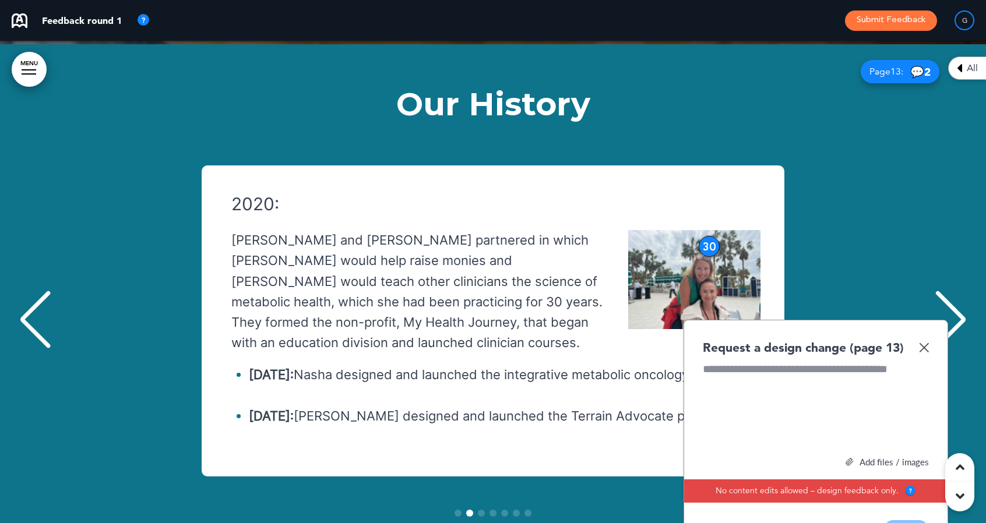
click at [962, 291] on div "Next slide" at bounding box center [951, 320] width 36 height 58
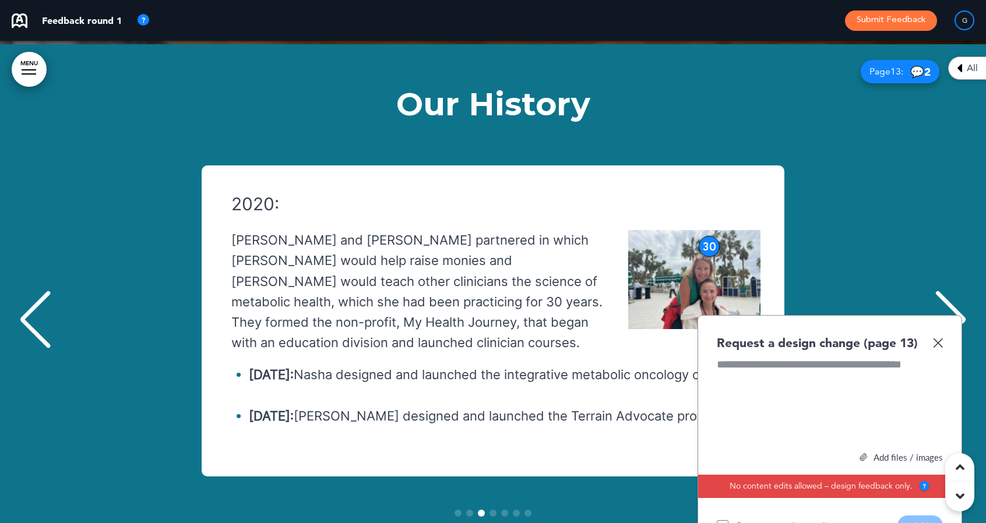
scroll to position [0, 1936]
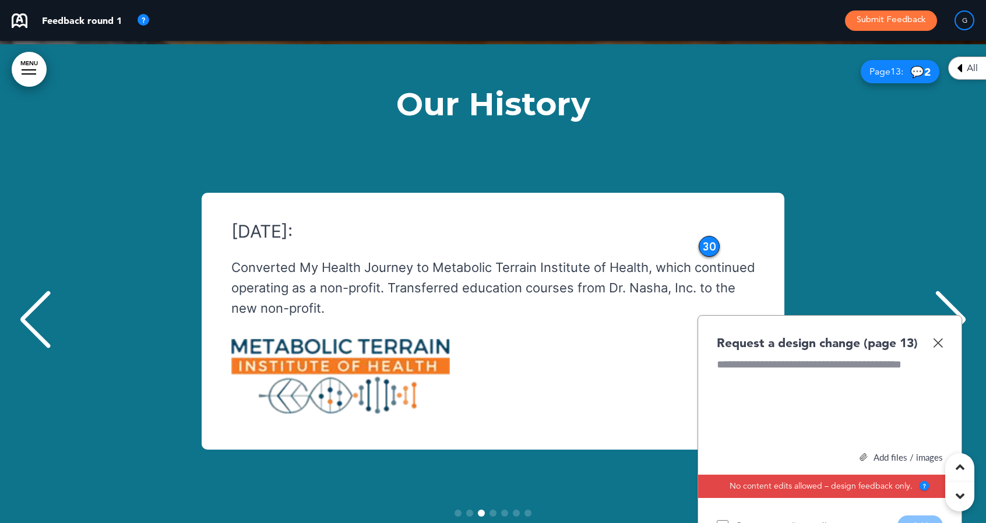
click at [937, 338] on img at bounding box center [938, 343] width 10 height 10
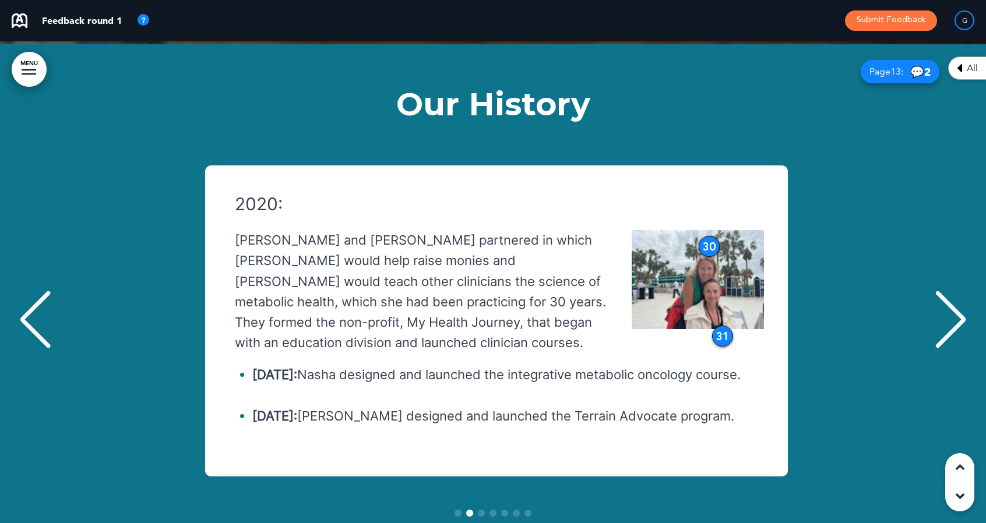
scroll to position [0, 968]
